Goal: Subscribe to service/newsletter

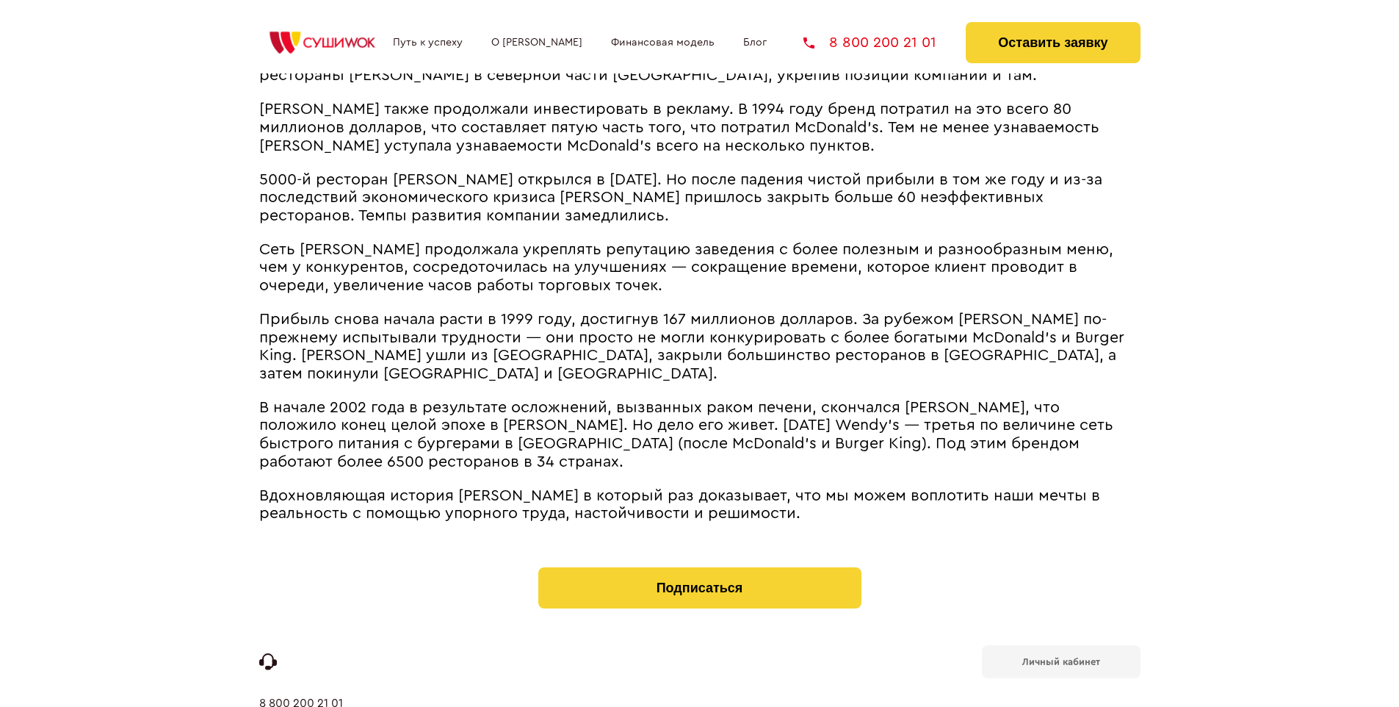
scroll to position [3921, 0]
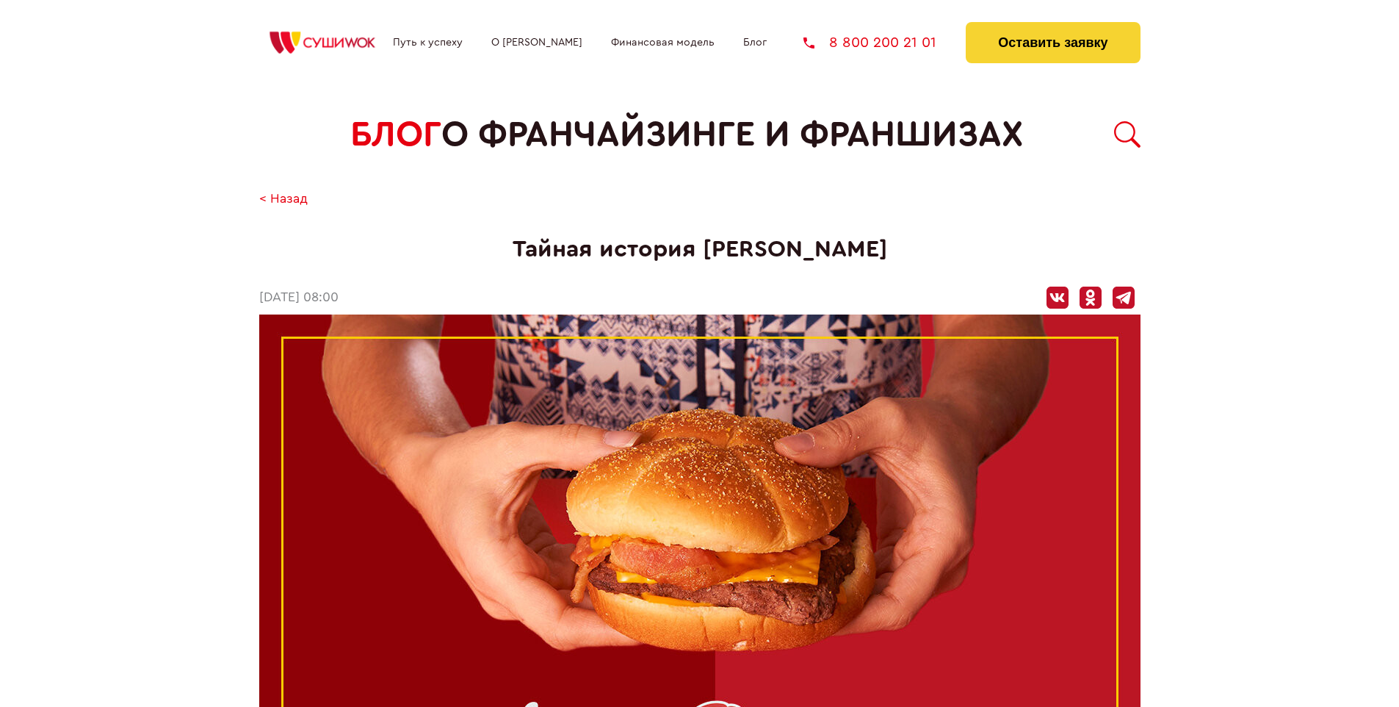
scroll to position [3939, 0]
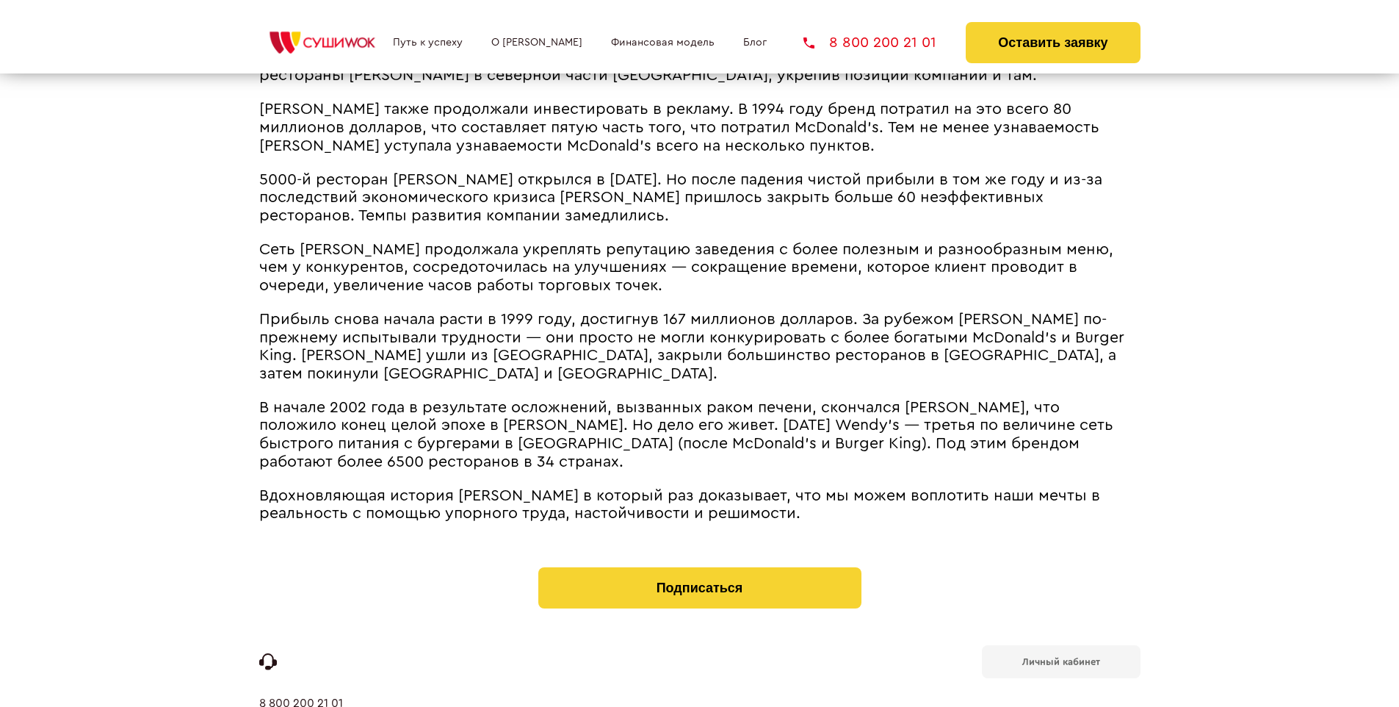
click at [1061, 657] on b "Личный кабинет" at bounding box center [1061, 662] width 78 height 10
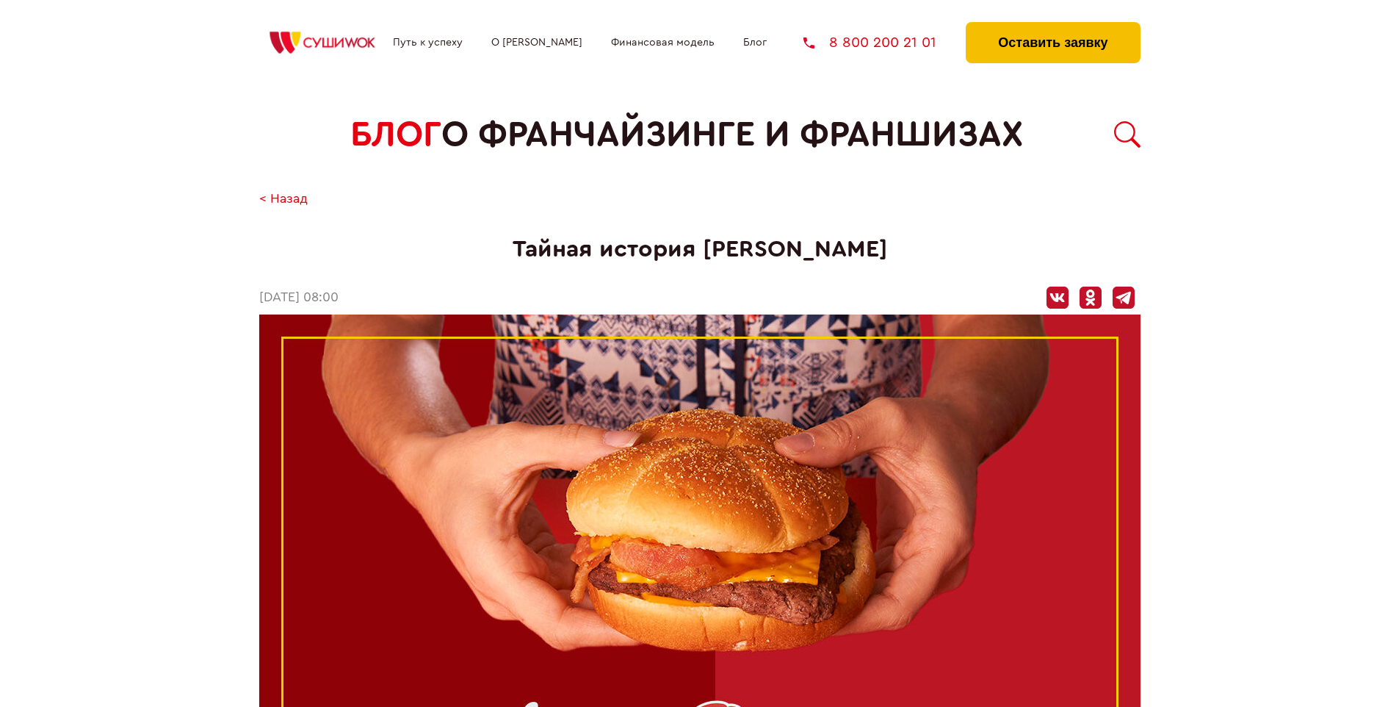
click at [1053, 26] on button "Оставить заявку" at bounding box center [1053, 42] width 174 height 41
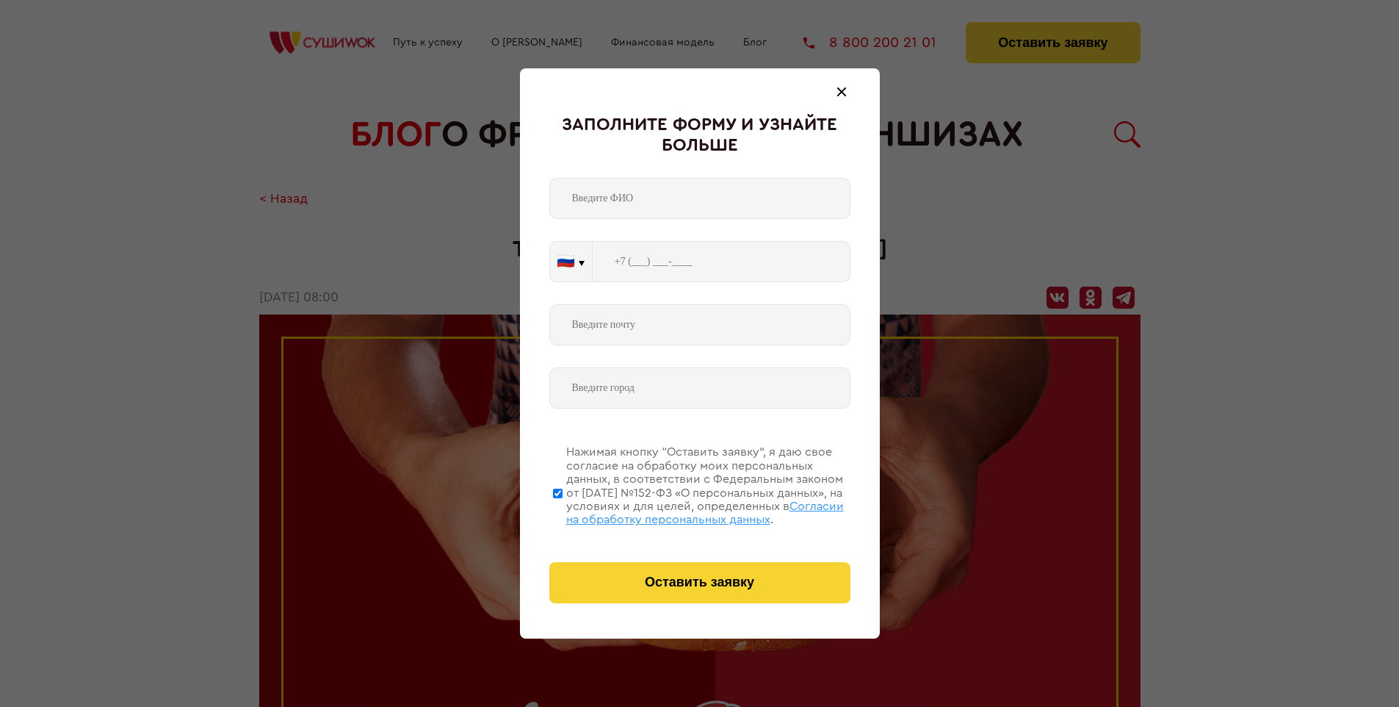
click at [681, 510] on span "Согласии на обработку персональных данных" at bounding box center [705, 512] width 278 height 25
click at [563, 510] on input "Нажимая кнопку “Оставить заявку”, я даю свое согласие на обработку моих персона…" at bounding box center [558, 493] width 10 height 118
checkbox input "false"
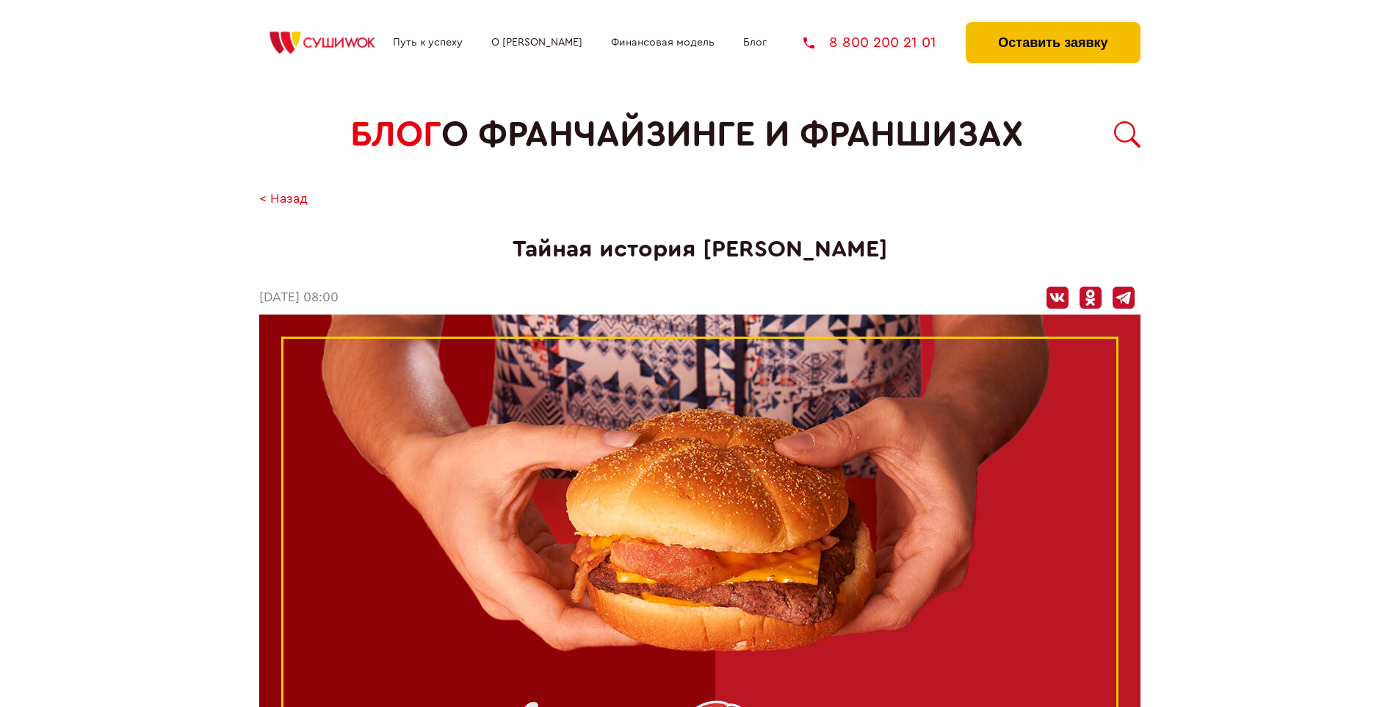
click at [1053, 26] on button "Оставить заявку" at bounding box center [1053, 42] width 174 height 41
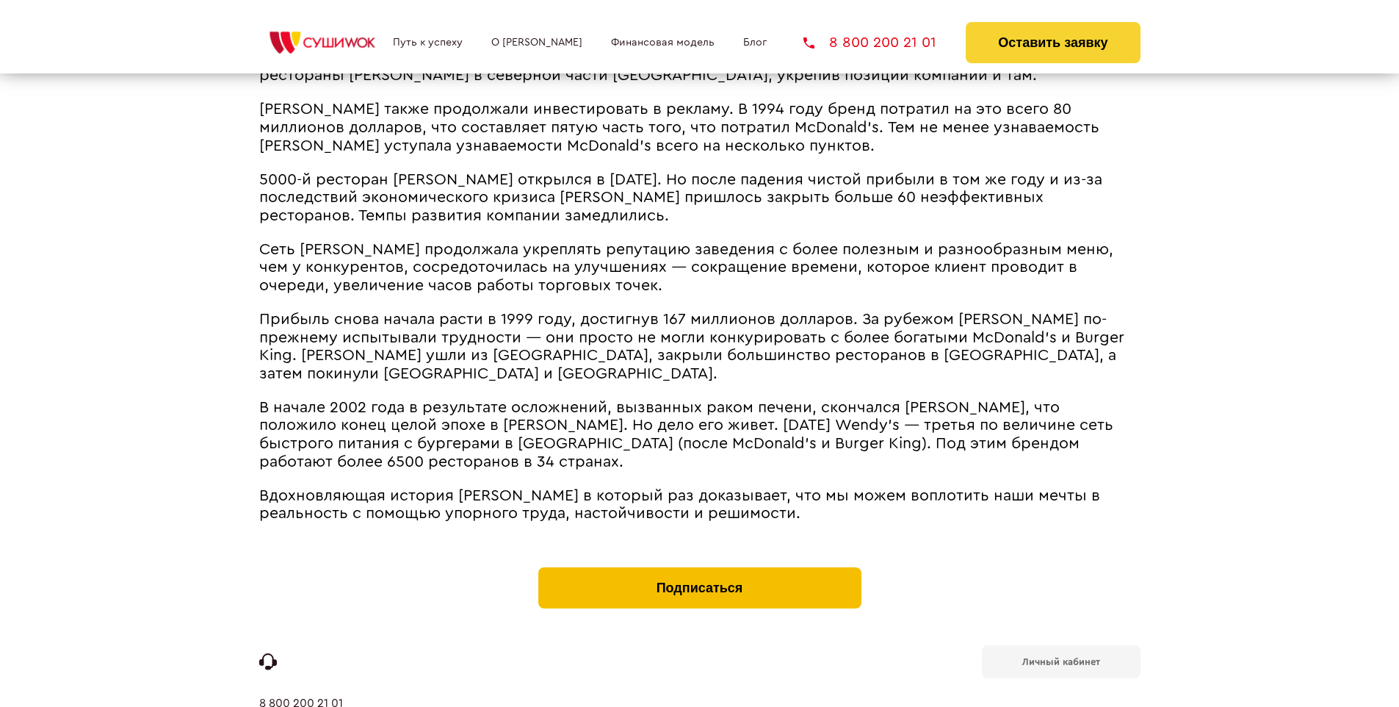
click at [699, 567] on button "Подписаться" at bounding box center [699, 587] width 323 height 41
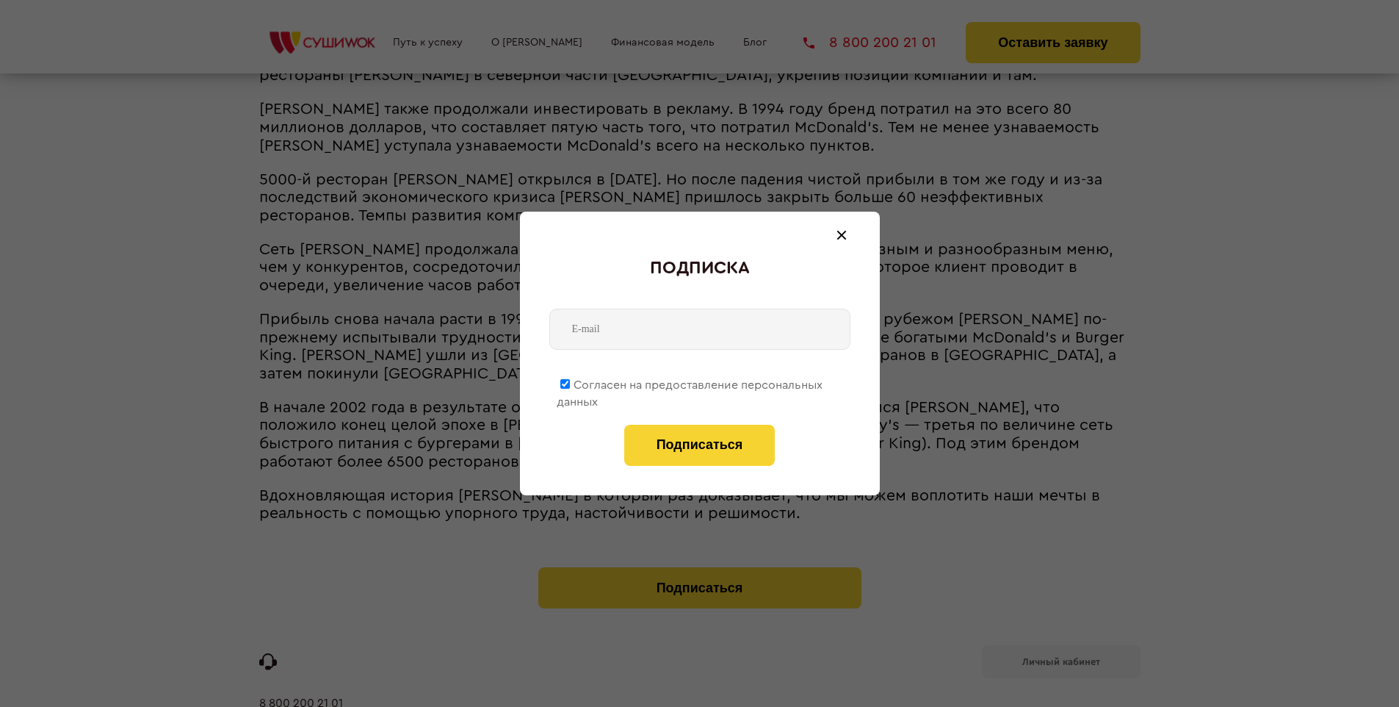
click at [690, 382] on span "Согласен на предоставление персональных данных" at bounding box center [690, 393] width 266 height 29
click at [570, 382] on input "Согласен на предоставление персональных данных" at bounding box center [565, 384] width 10 height 10
checkbox input "false"
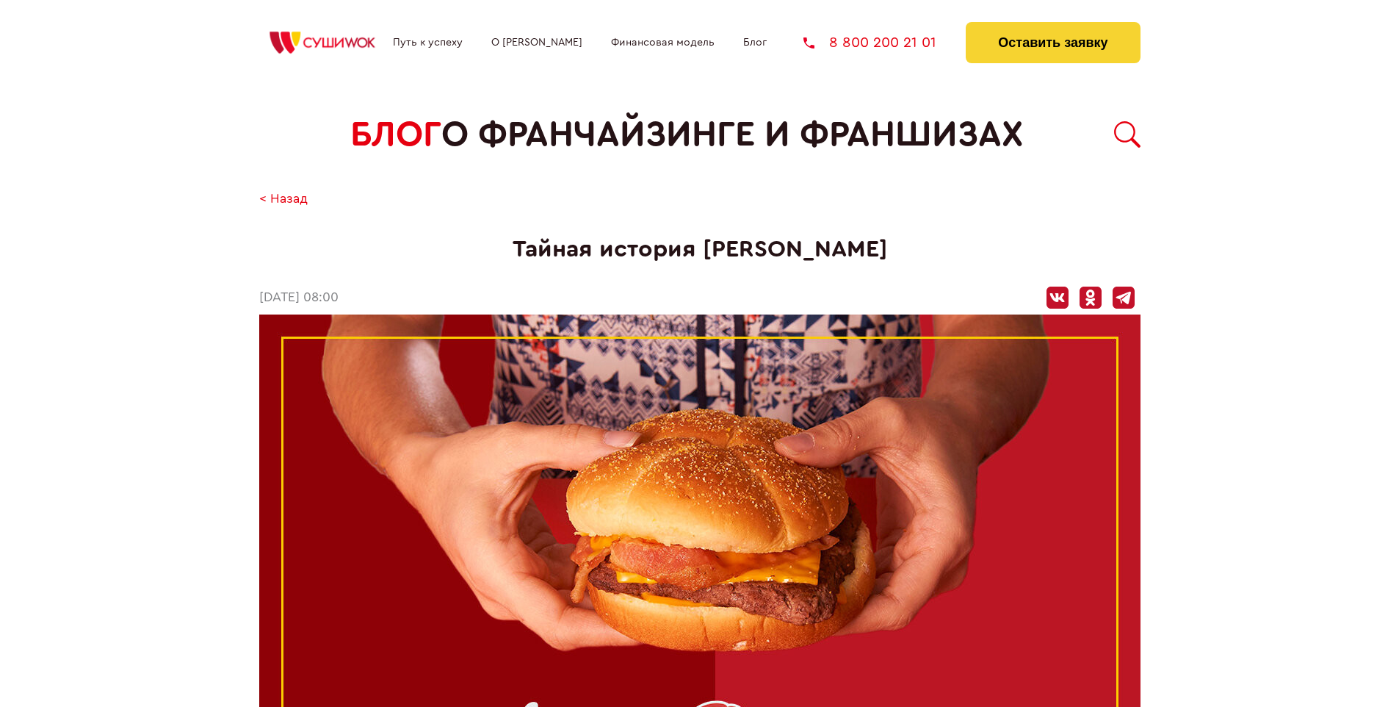
scroll to position [3939, 0]
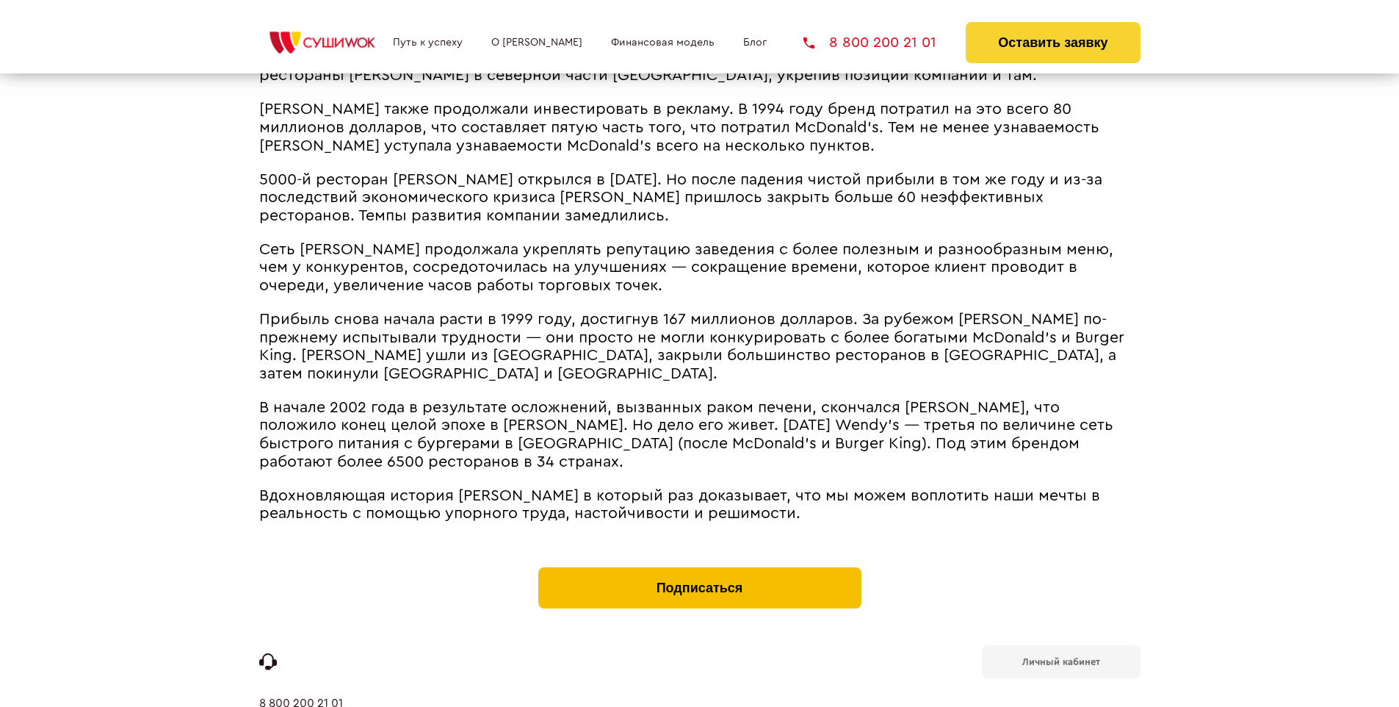
click at [699, 567] on button "Подписаться" at bounding box center [699, 587] width 323 height 41
